Goal: Transaction & Acquisition: Purchase product/service

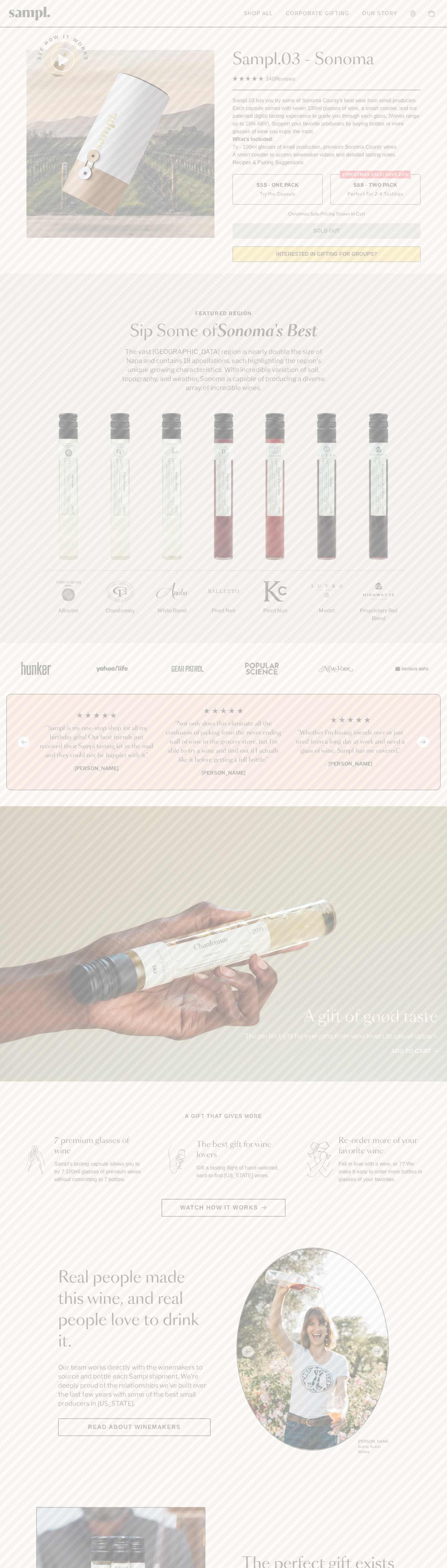
click at [375, 190] on label "Christmas SALE! Save 20% $88 - Two Pack Perfect For 2-4 Tastings" at bounding box center [375, 189] width 90 height 30
click at [224, 743] on h3 "“Not only does this eliminate all the confusion of picking from the never endin…" at bounding box center [223, 742] width 116 height 45
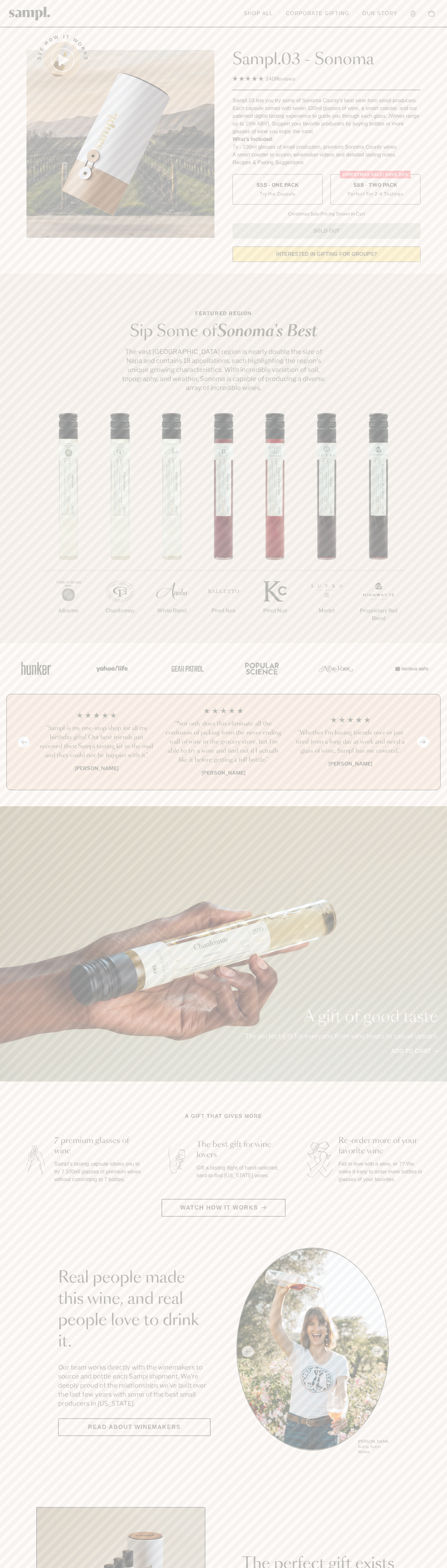
click at [128, 15] on header "Toggle navigation menu Shop All Corporate Gifting Our Story Account Story Shop …" at bounding box center [224, 13] width 447 height 27
click at [434, 945] on div "A gift of good taste The perfect gift for everyone from wine lovers to casual s…" at bounding box center [224, 944] width 447 height 275
click at [219, 1567] on html "Skip to main content Toggle navigation menu Shop All Corporate Gifting Our Stor…" at bounding box center [224, 1513] width 447 height 3026
click at [13, 1506] on main "See how it works Sampl.03 - Sonoma 4.9 Rated 4.9 out of 5 stars 140 Reviews Cli…" at bounding box center [224, 1438] width 447 height 2875
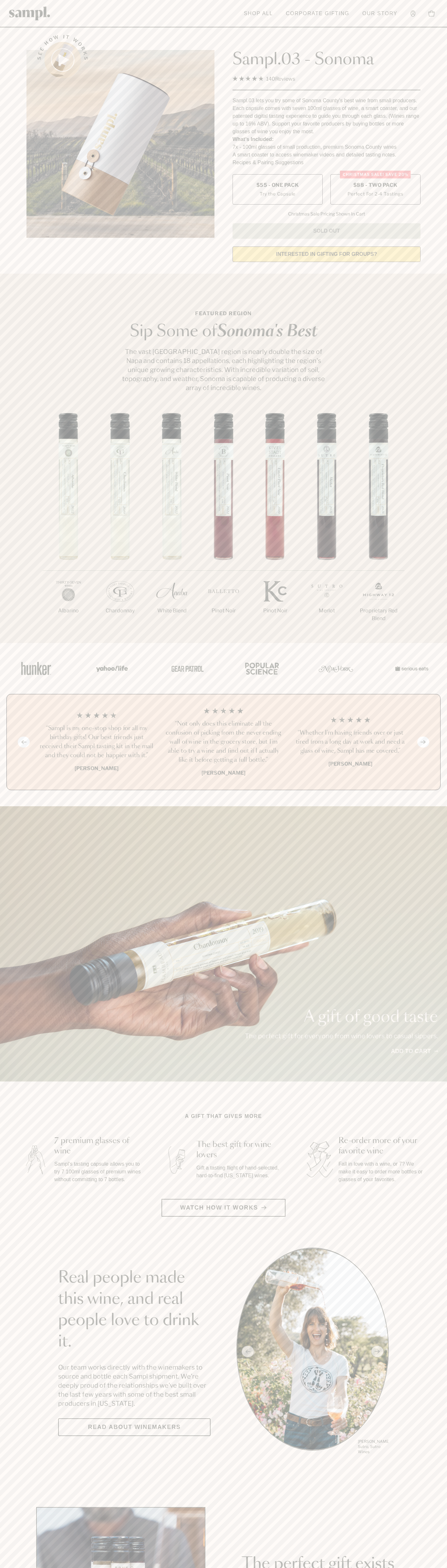
click at [375, 190] on label "Christmas SALE! Save 20% $88 - Two Pack Perfect For 2-4 Tastings" at bounding box center [375, 189] width 90 height 30
click at [224, 743] on h3 "“Not only does this eliminate all the confusion of picking from the never endin…" at bounding box center [223, 742] width 116 height 45
